Goal: Task Accomplishment & Management: Use online tool/utility

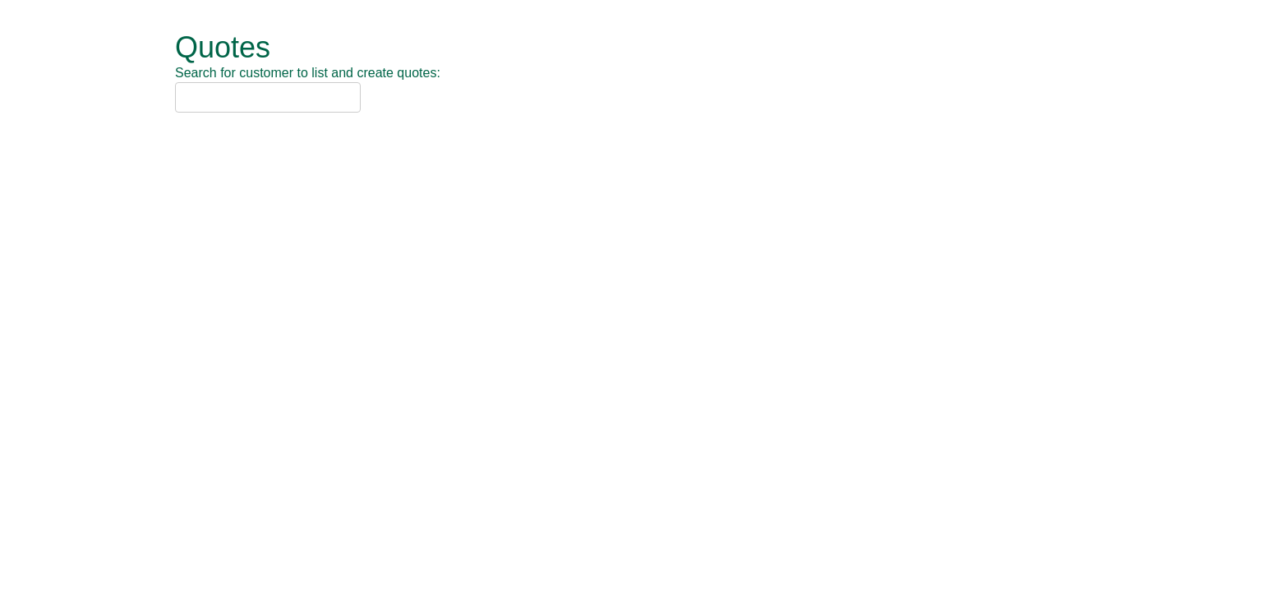
click at [250, 106] on input "text" at bounding box center [268, 97] width 186 height 30
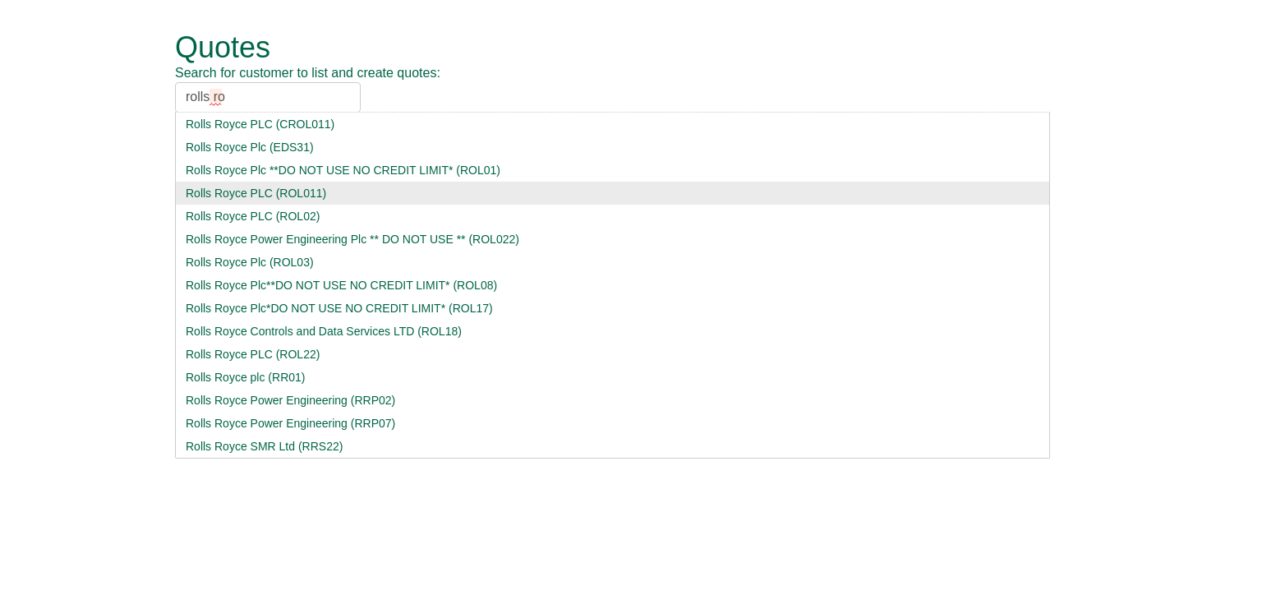
type input "rolls ro"
click at [276, 192] on div "Rolls Royce PLC (ROL011)" at bounding box center [613, 193] width 854 height 16
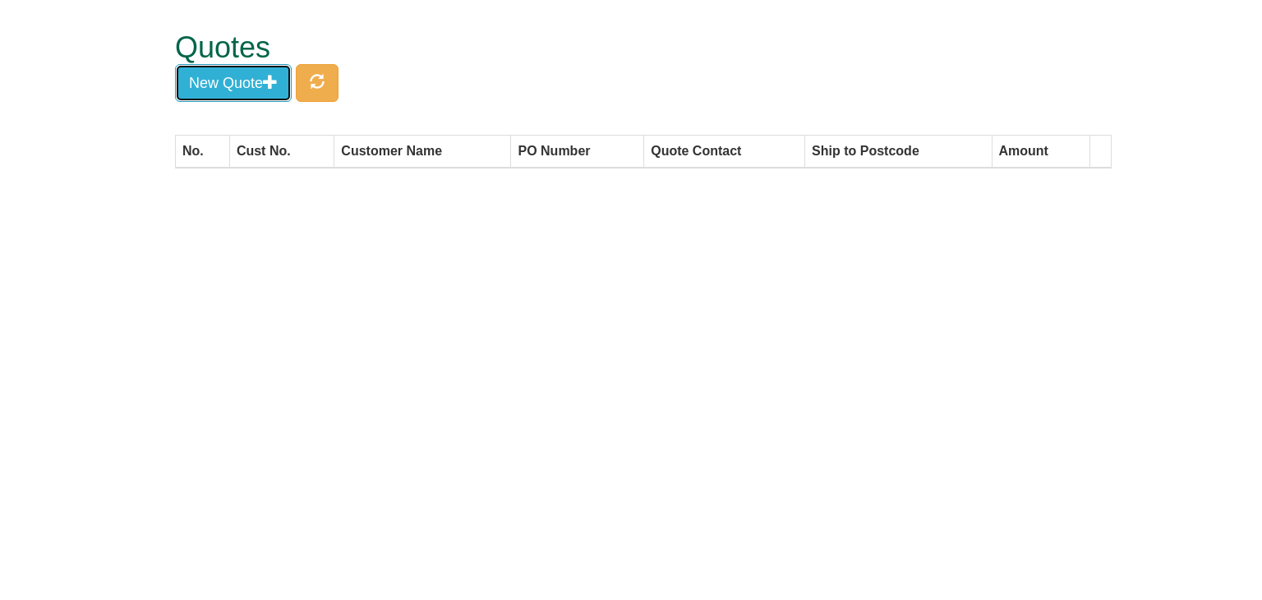
click at [237, 84] on button "New Quote" at bounding box center [233, 83] width 117 height 38
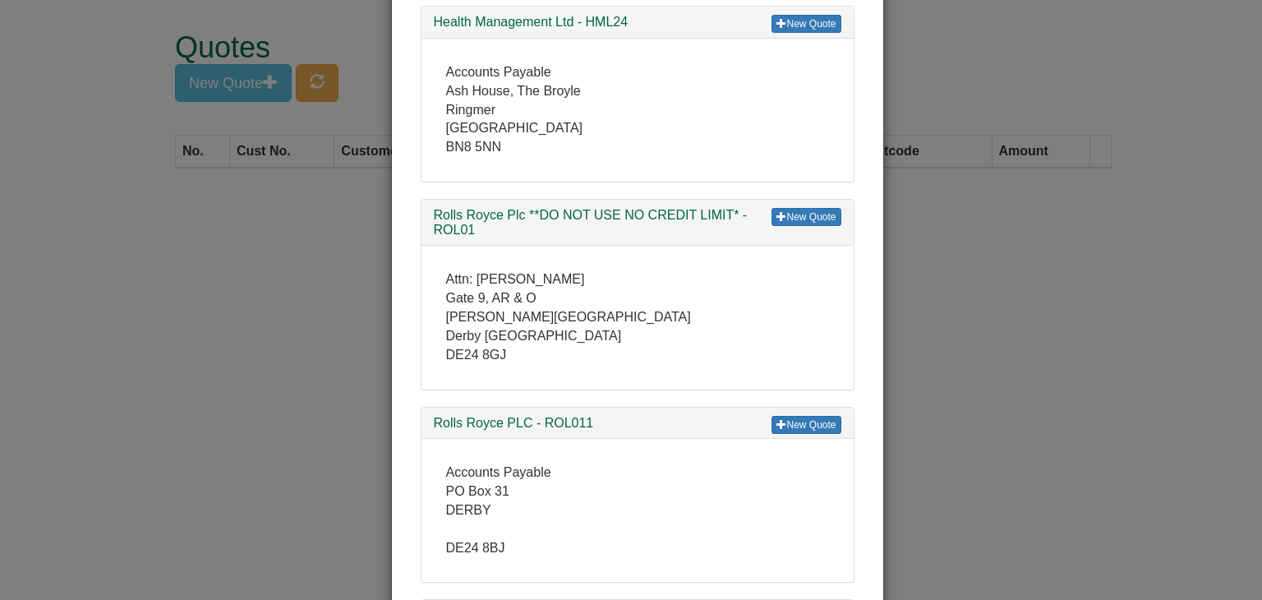
scroll to position [575, 0]
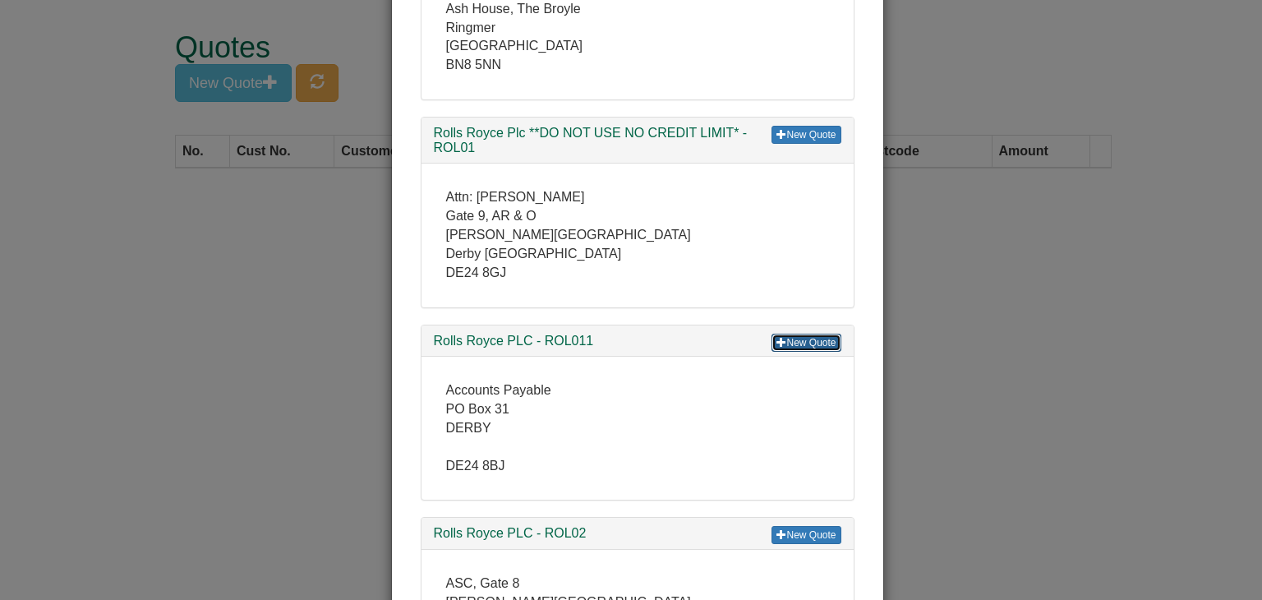
click at [817, 336] on link "New Quote" at bounding box center [806, 343] width 69 height 18
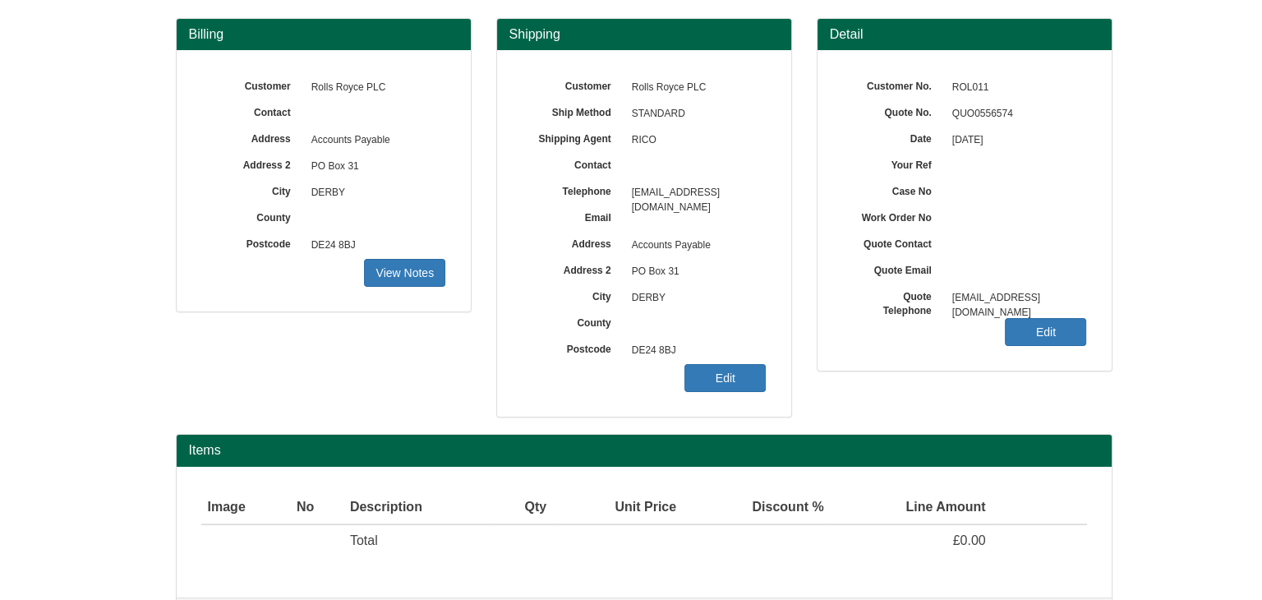
scroll to position [137, 0]
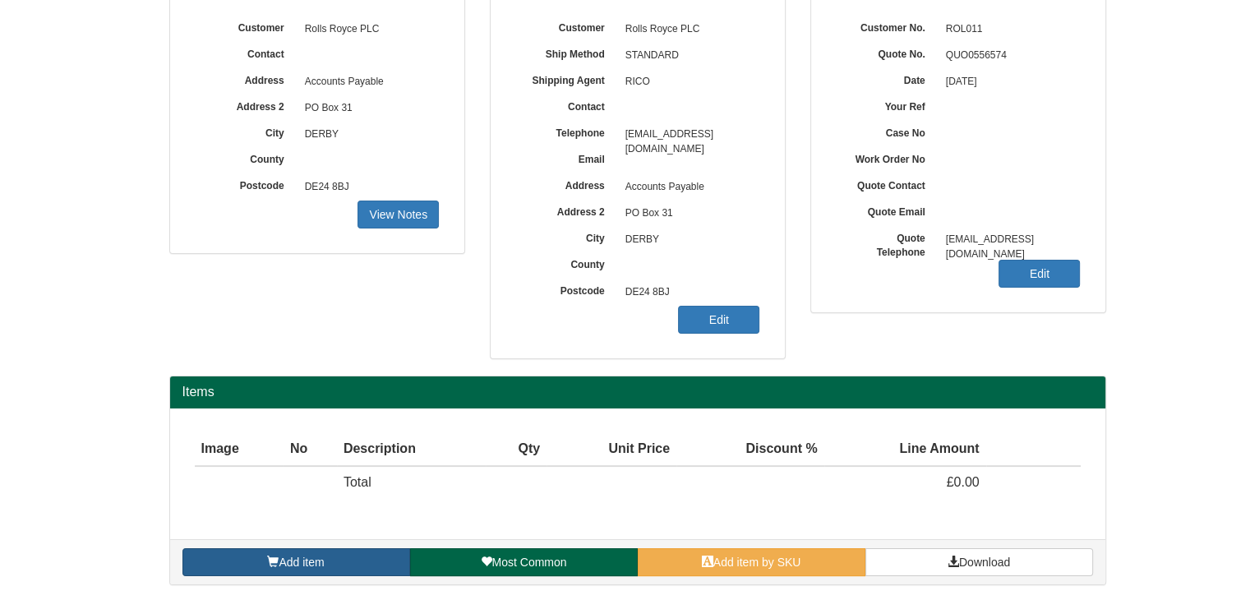
click at [309, 569] on link "Add item" at bounding box center [296, 562] width 228 height 28
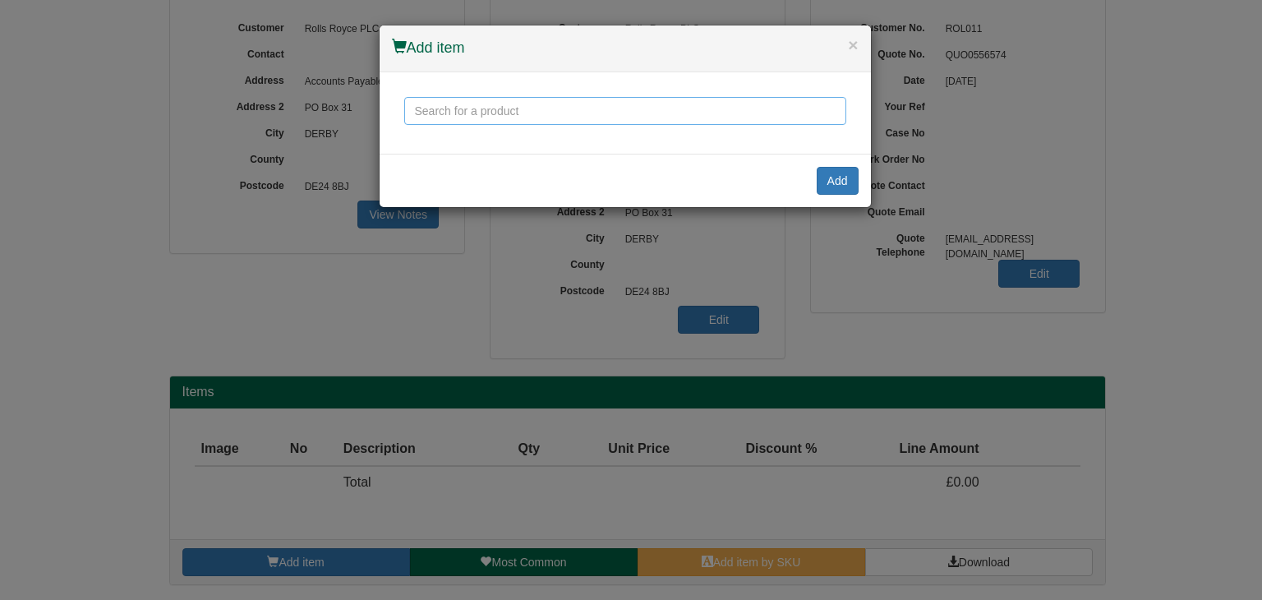
click at [483, 116] on input "text" at bounding box center [625, 111] width 442 height 28
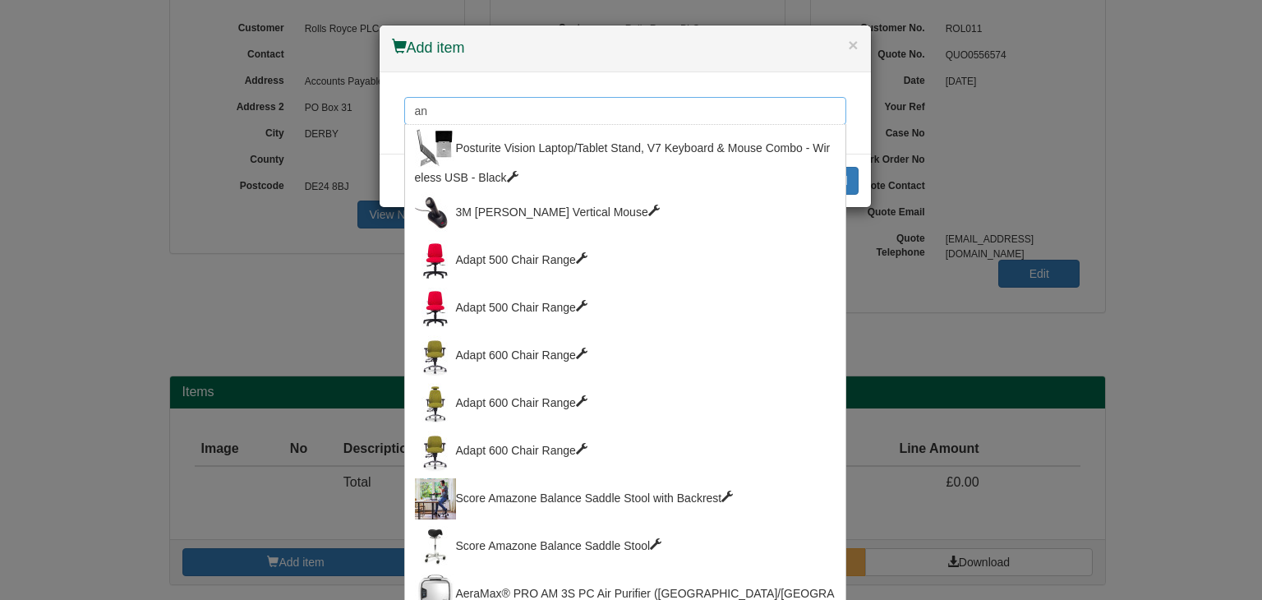
type input "a"
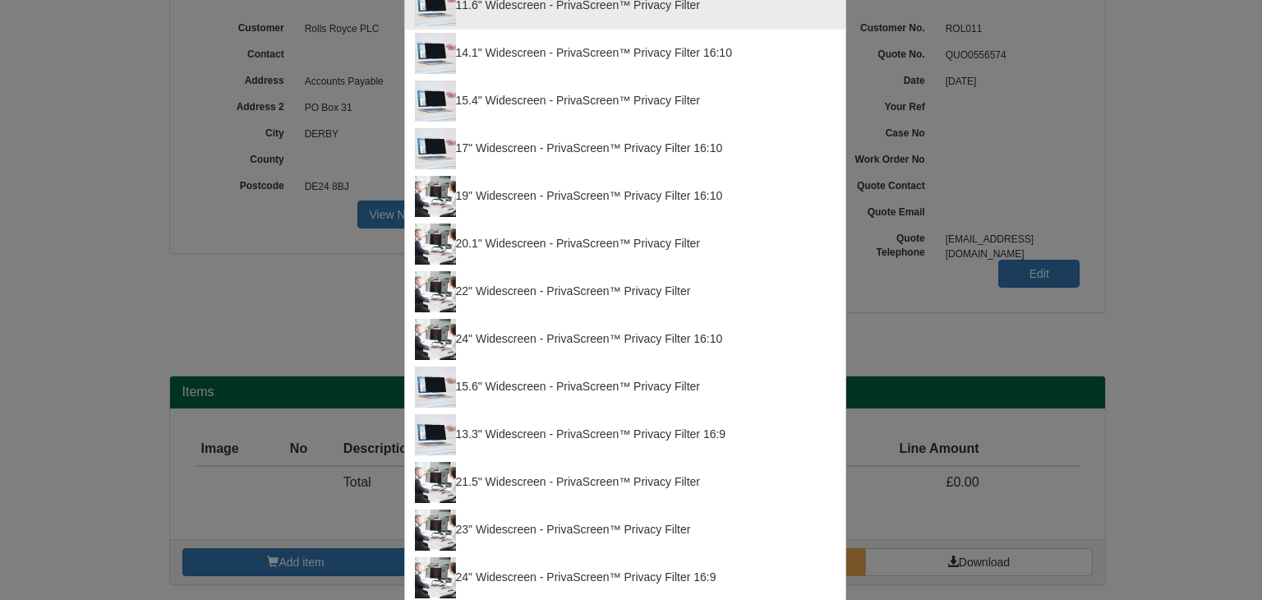
scroll to position [411, 0]
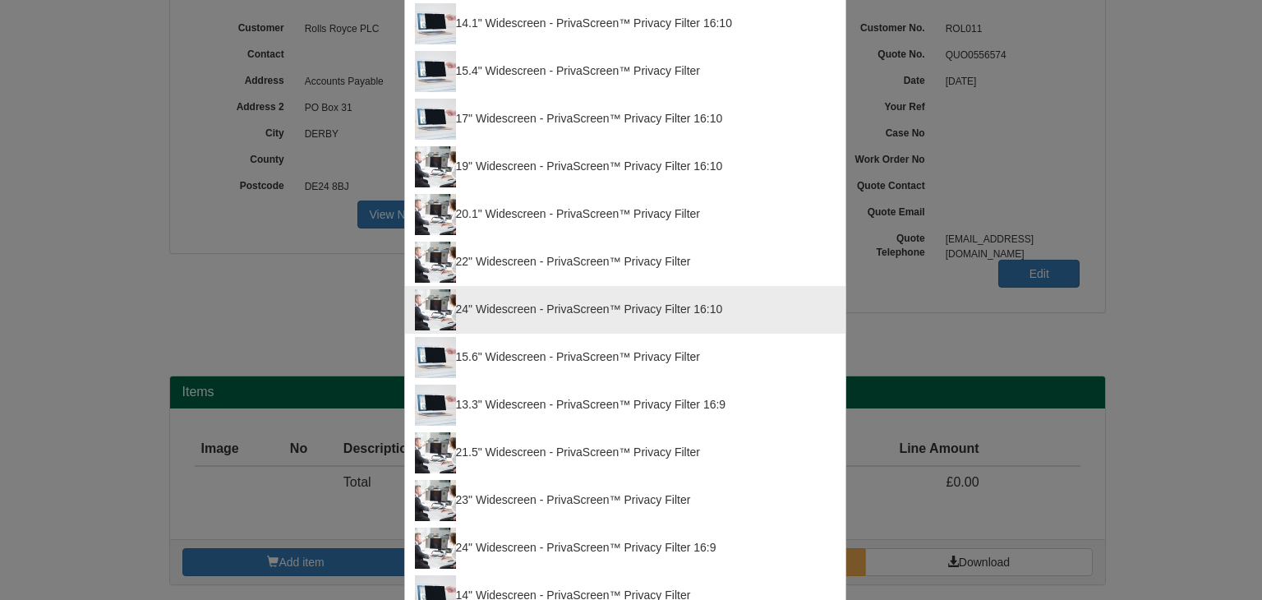
click at [525, 307] on div "24" Widescreen - PrivaScreen™ Privacy Filter 16:10" at bounding box center [625, 309] width 421 height 41
type input "24" Widescreen - PrivaScreen™ Privacy Filter 16:10"
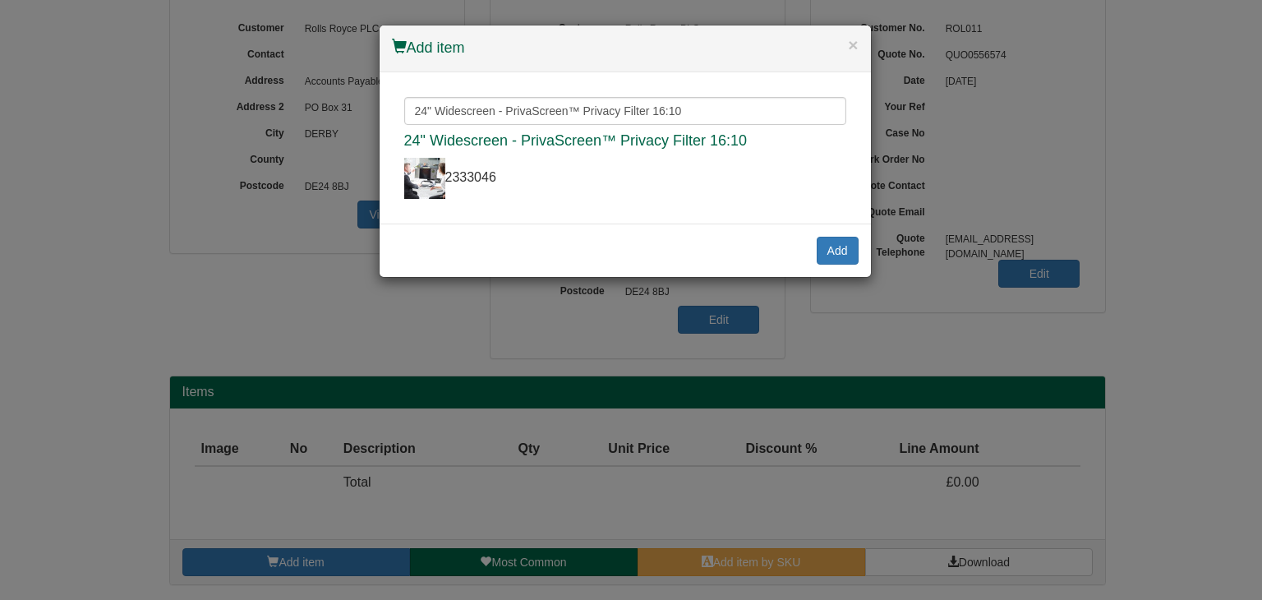
scroll to position [0, 0]
click at [830, 255] on button "Add" at bounding box center [838, 251] width 42 height 28
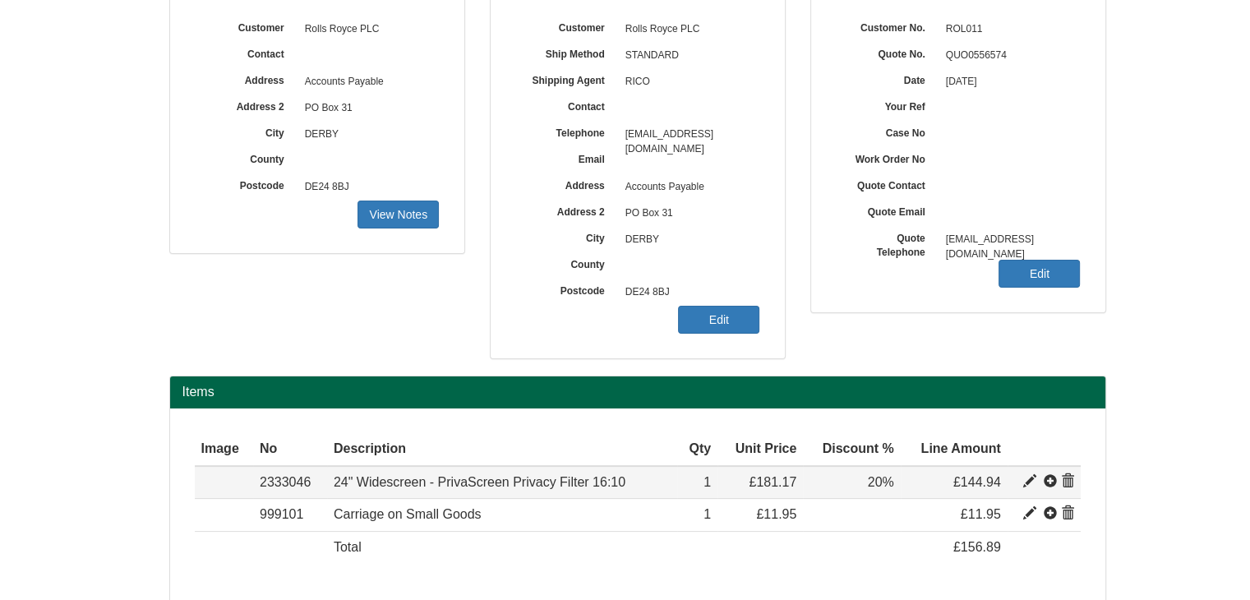
click at [1026, 477] on span at bounding box center [1029, 481] width 13 height 13
type input "24" Widescreen - PrivaScreen Privacy Filter 16:10"
type input "20.71"
type input "181.17"
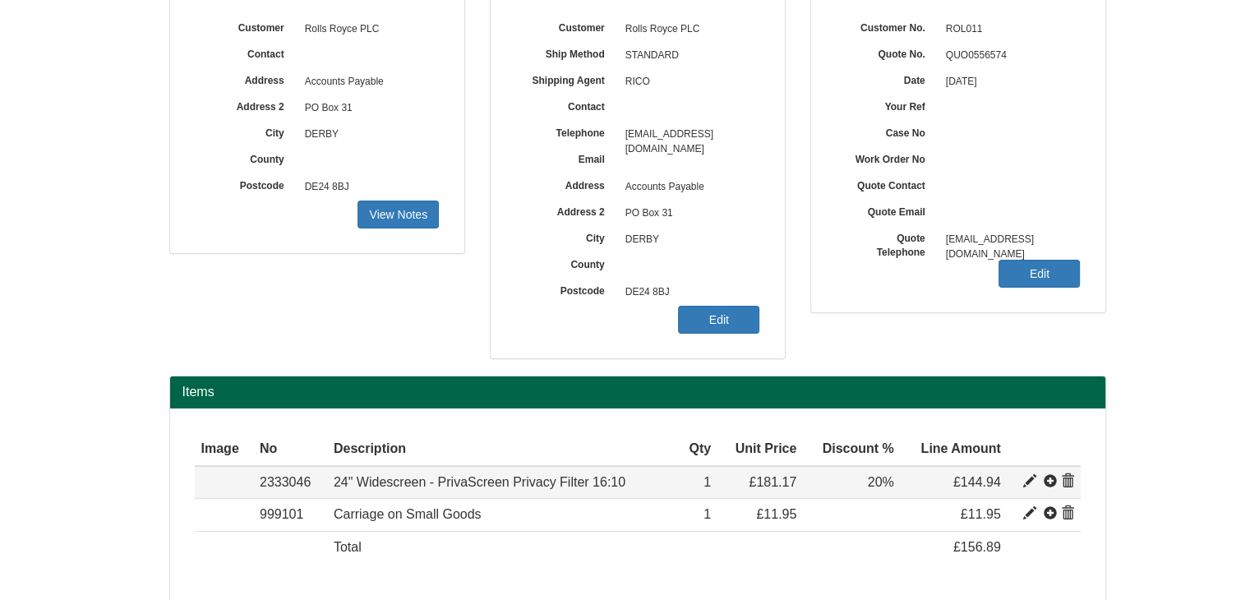
type input "1"
type input "20.00"
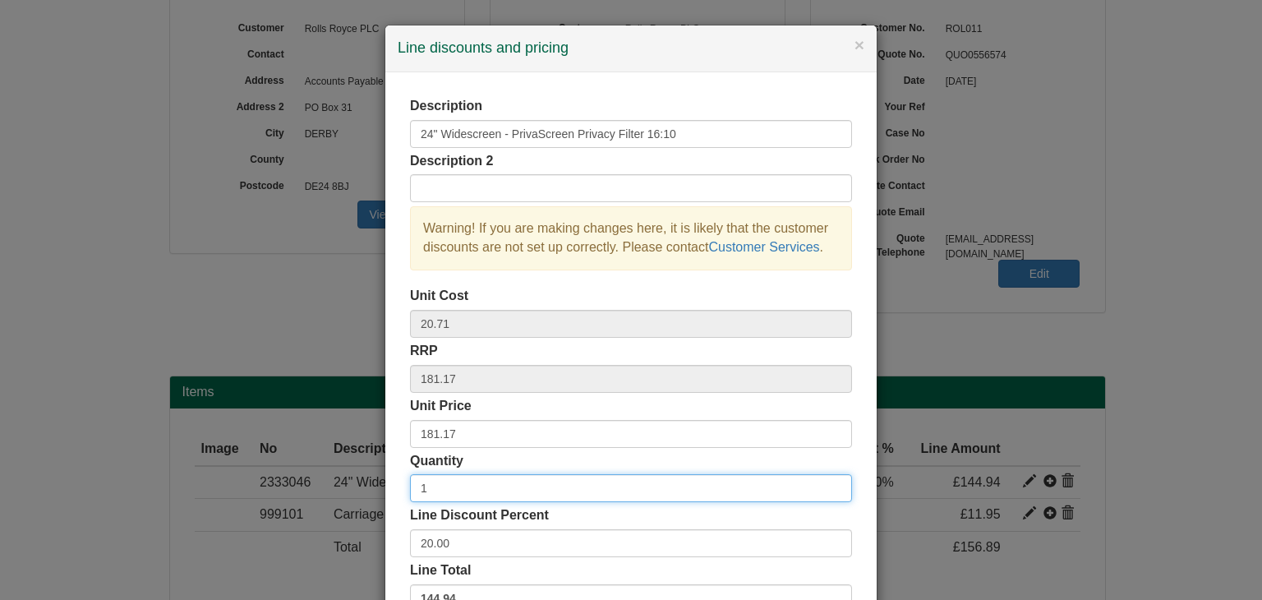
drag, startPoint x: 425, startPoint y: 487, endPoint x: 393, endPoint y: 489, distance: 32.1
click at [393, 489] on div "Description 24" Widescreen - PrivaScreen Privacy Filter 16:10 Description 2 War…" at bounding box center [630, 356] width 491 height 569
type input "3"
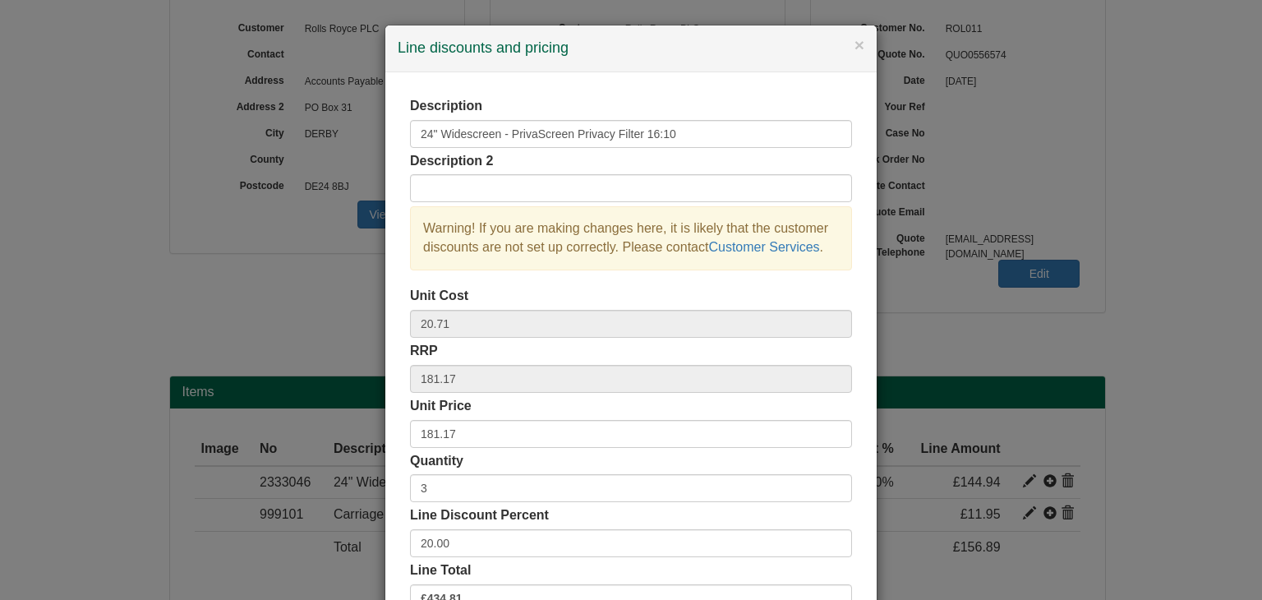
click at [855, 423] on div "Description 24" Widescreen - PrivaScreen Privacy Filter 16:10 Description 2 War…" at bounding box center [630, 356] width 491 height 569
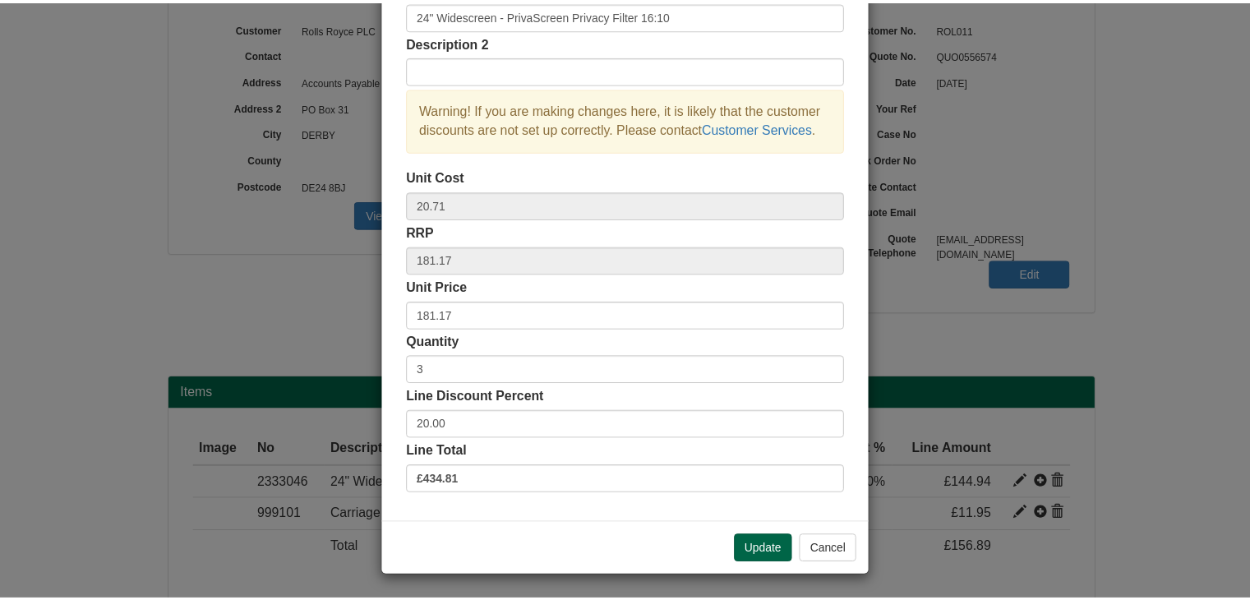
scroll to position [118, 0]
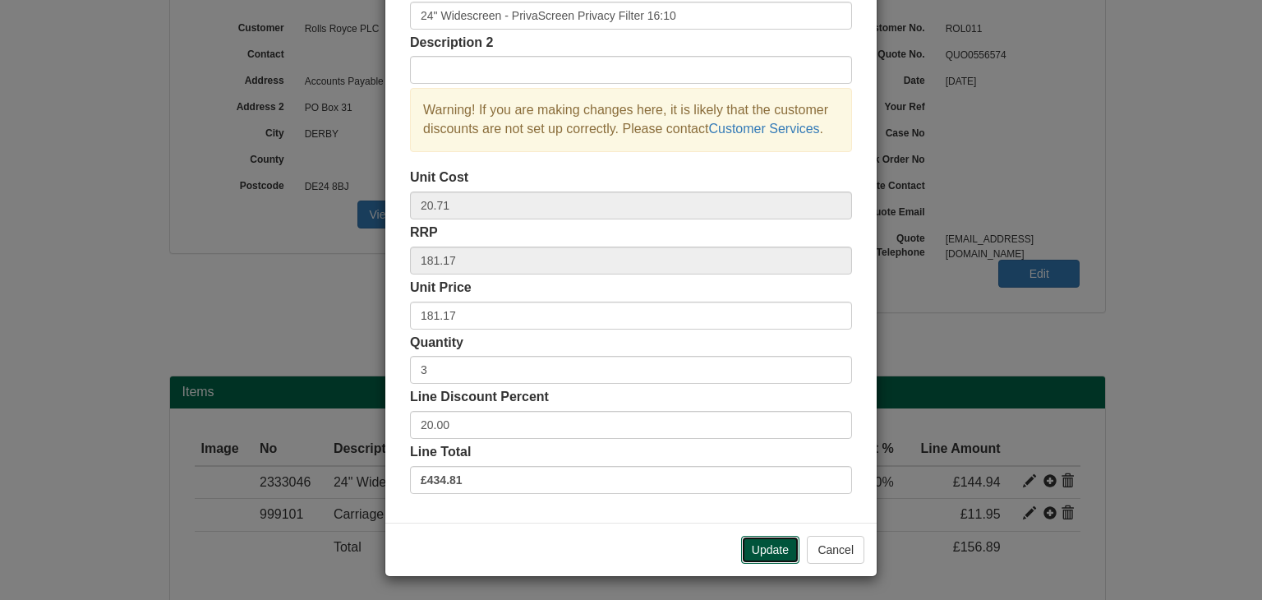
click at [767, 546] on button "Update" at bounding box center [770, 550] width 58 height 28
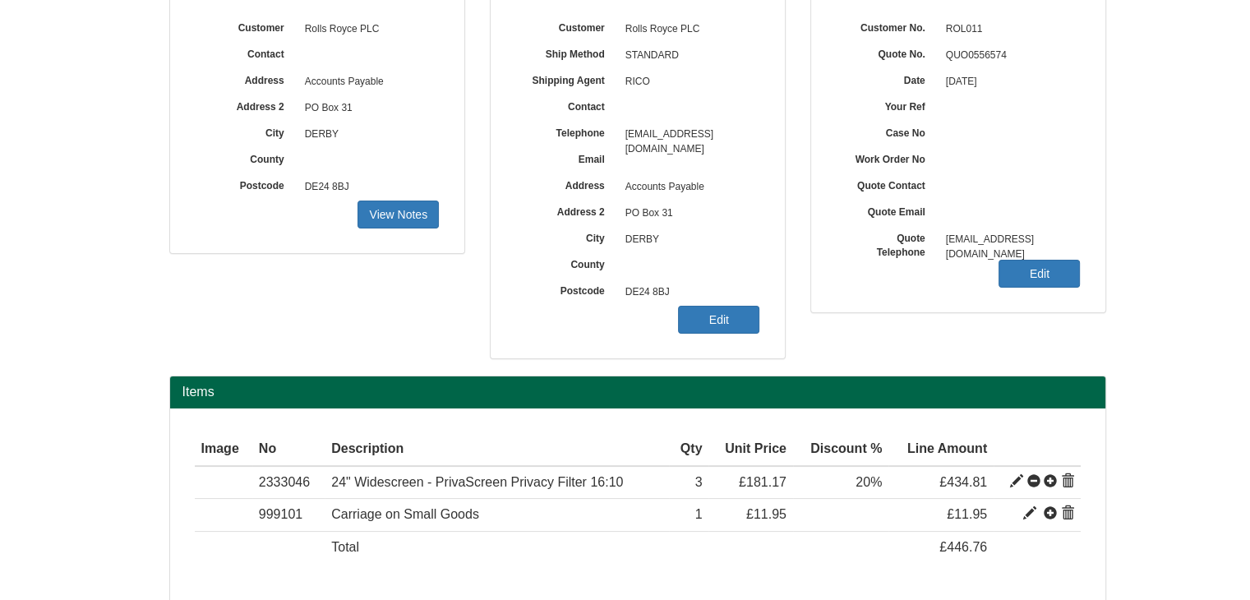
scroll to position [202, 0]
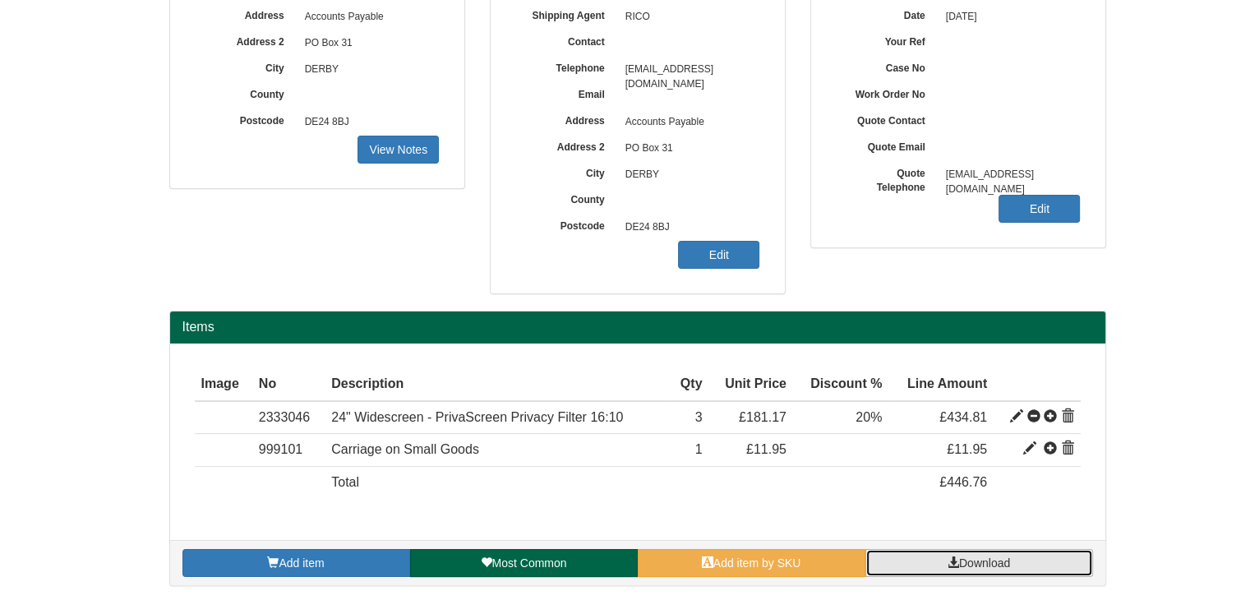
click at [965, 563] on span "Download" at bounding box center [984, 562] width 51 height 13
